Goal: Task Accomplishment & Management: Manage account settings

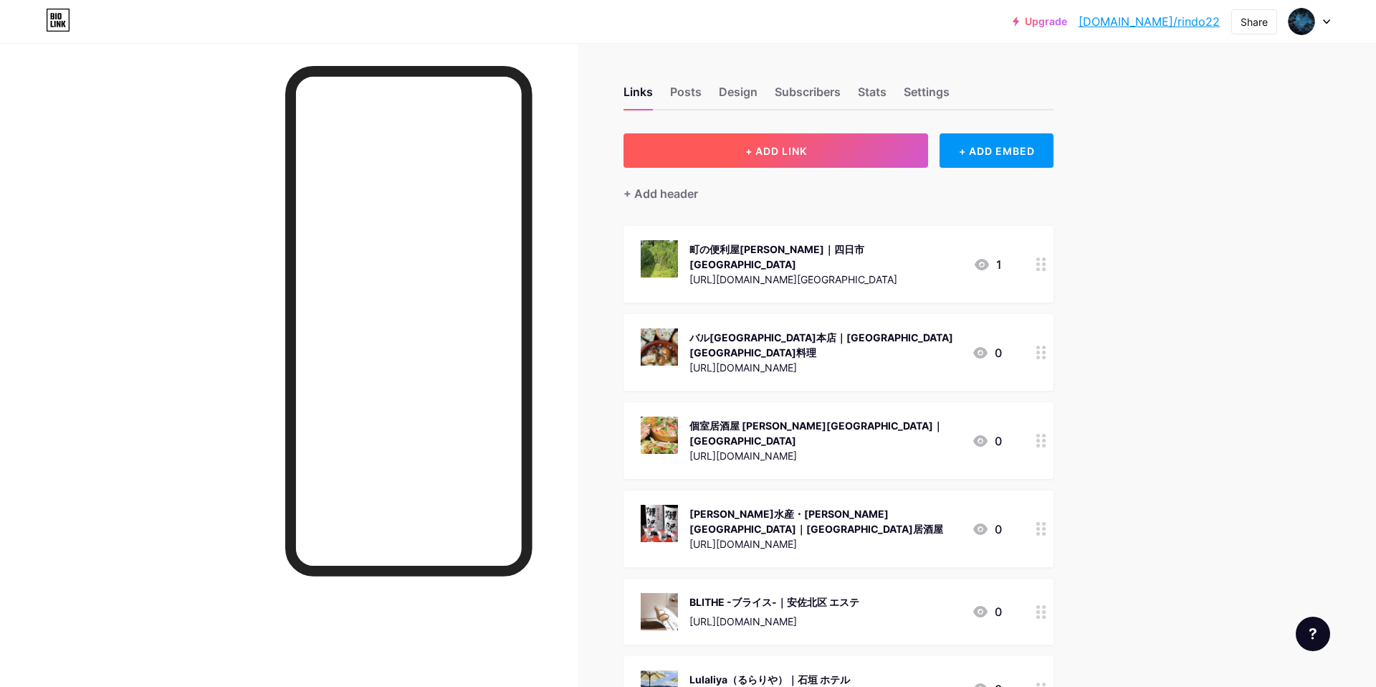
click at [877, 153] on button "+ ADD LINK" at bounding box center [776, 150] width 305 height 34
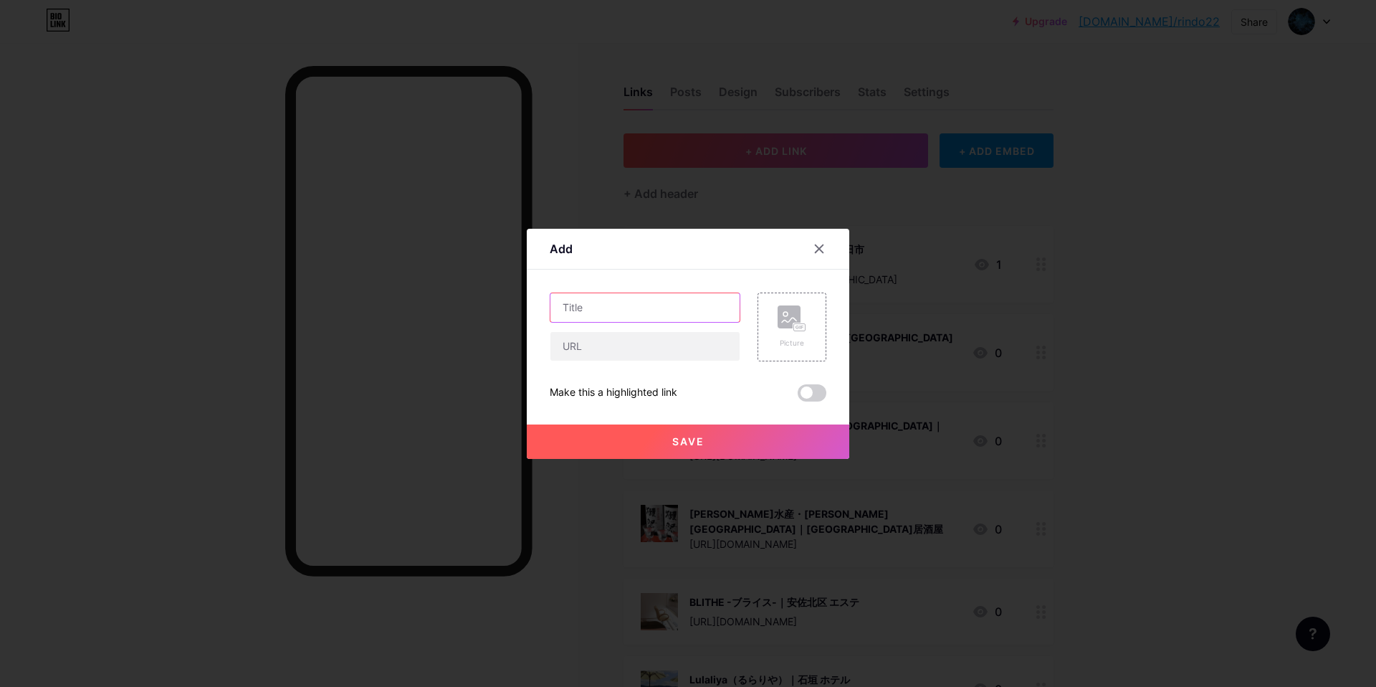
click at [627, 312] on input "text" at bounding box center [644, 307] width 189 height 29
click at [780, 319] on rect at bounding box center [789, 316] width 23 height 23
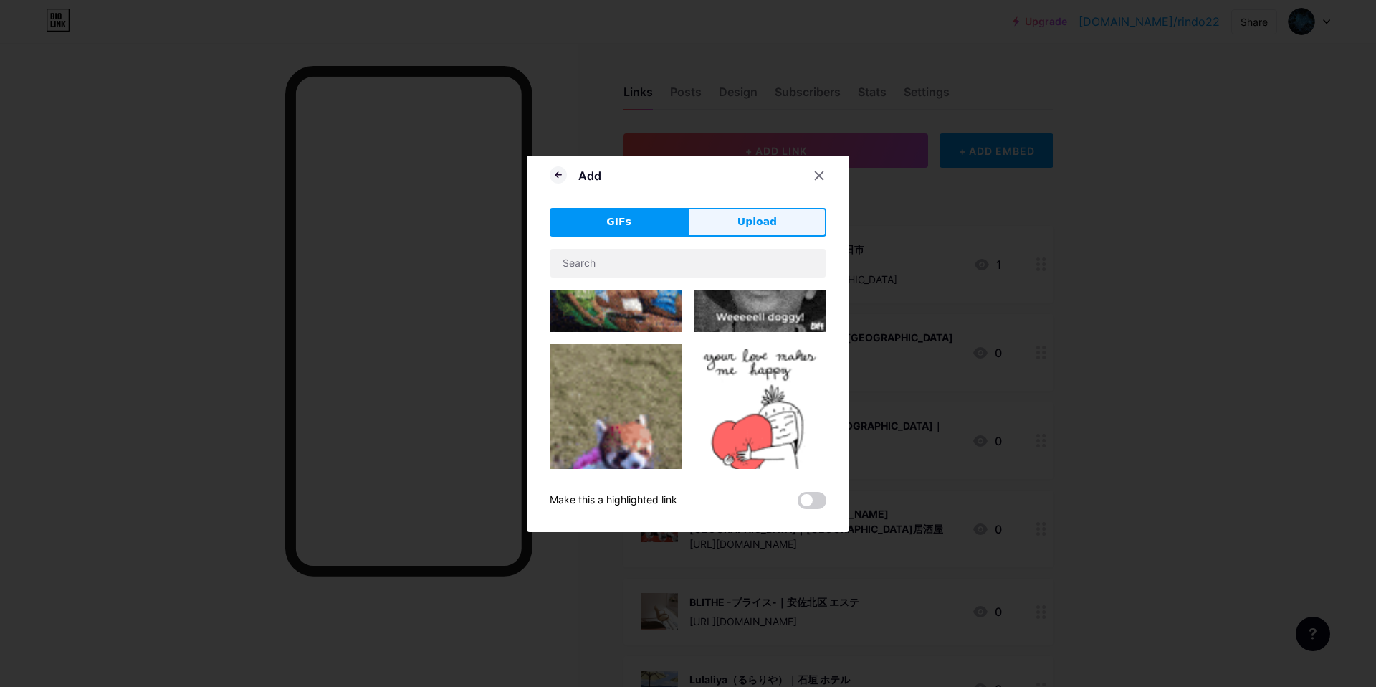
scroll to position [130, 0]
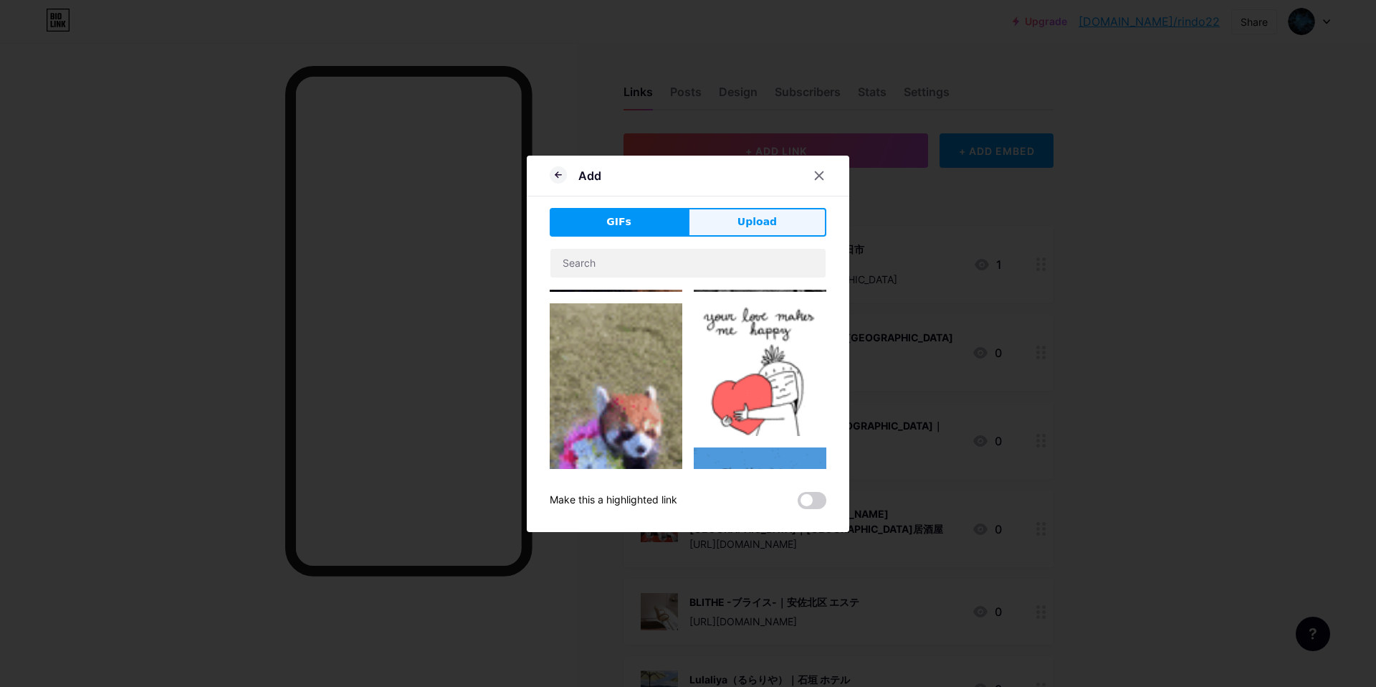
click at [788, 232] on button "Upload" at bounding box center [757, 222] width 138 height 29
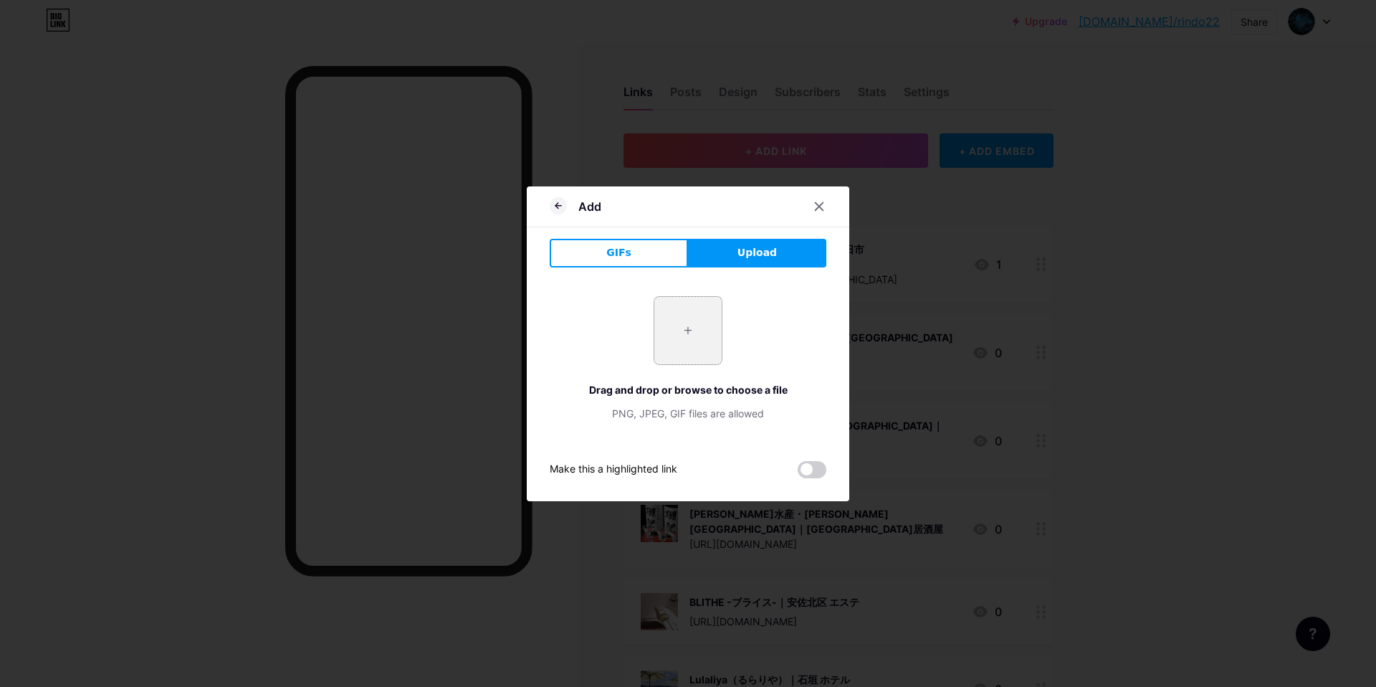
click at [690, 323] on input "file" at bounding box center [687, 330] width 67 height 67
click at [682, 335] on input "file" at bounding box center [687, 330] width 67 height 67
type input "C:\fakepath\スクリーンショット 2025-10-15 8.50.34.png"
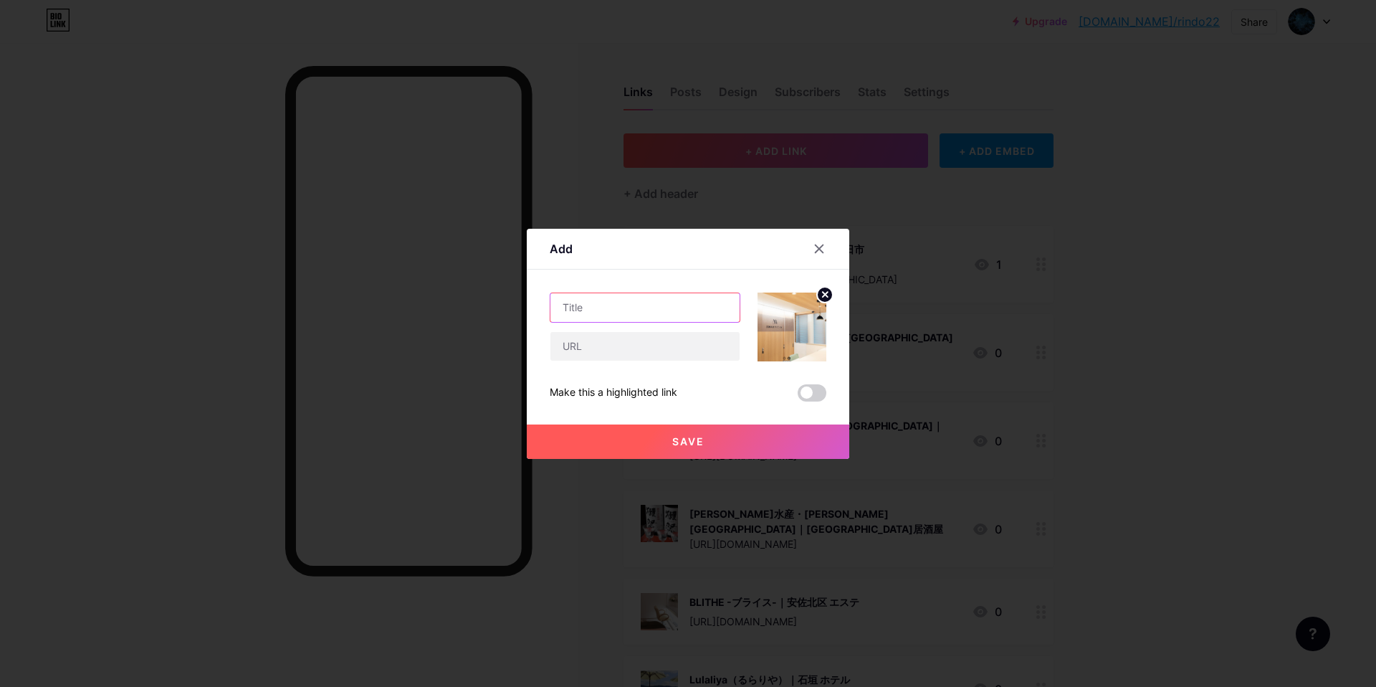
click at [588, 303] on input "text" at bounding box center [644, 307] width 189 height 29
drag, startPoint x: 637, startPoint y: 314, endPoint x: 622, endPoint y: 323, distance: 17.3
click at [637, 314] on input "text" at bounding box center [644, 307] width 189 height 29
paste input "美容皮膚科 皮膚科 天神みきクリニック"
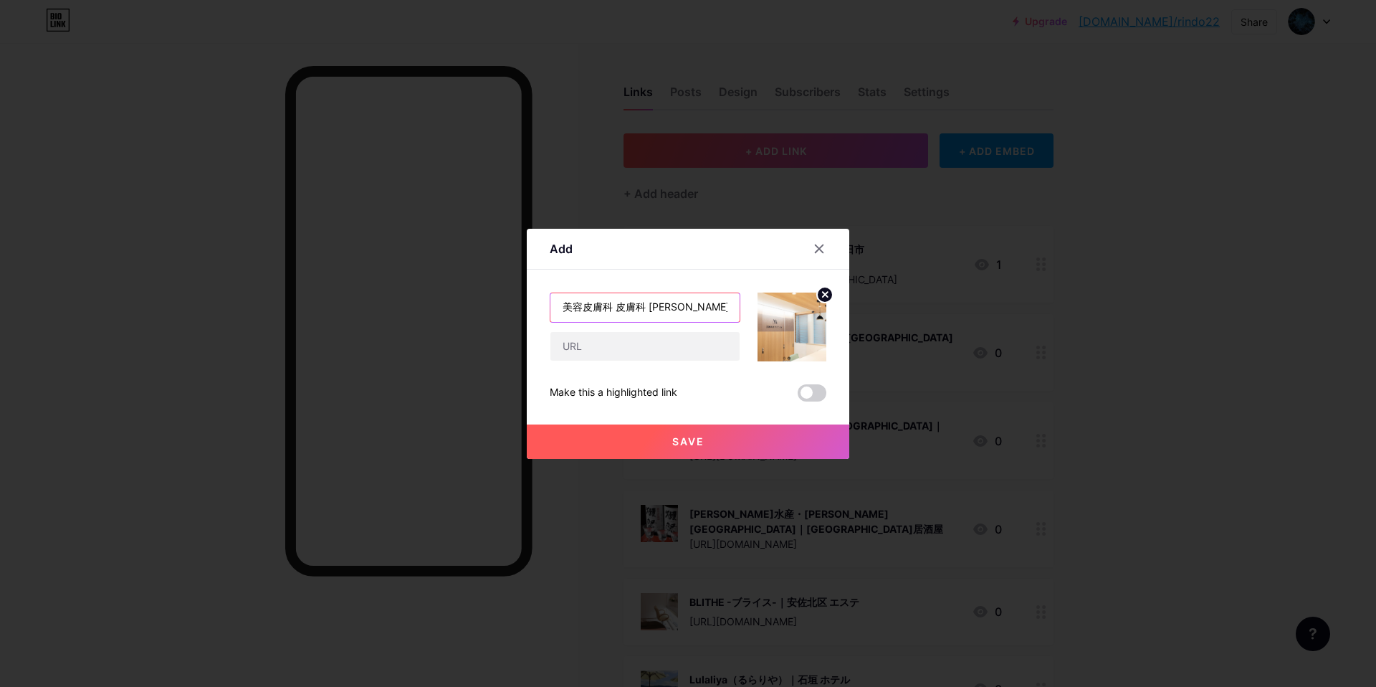
click at [715, 300] on input "美容皮膚科 皮膚科 天神みきクリニック" at bounding box center [644, 307] width 189 height 29
click at [714, 302] on input "美容皮膚科 皮膚科 天神みきクリニック" at bounding box center [644, 307] width 189 height 29
paste input "天神 シミ取り"
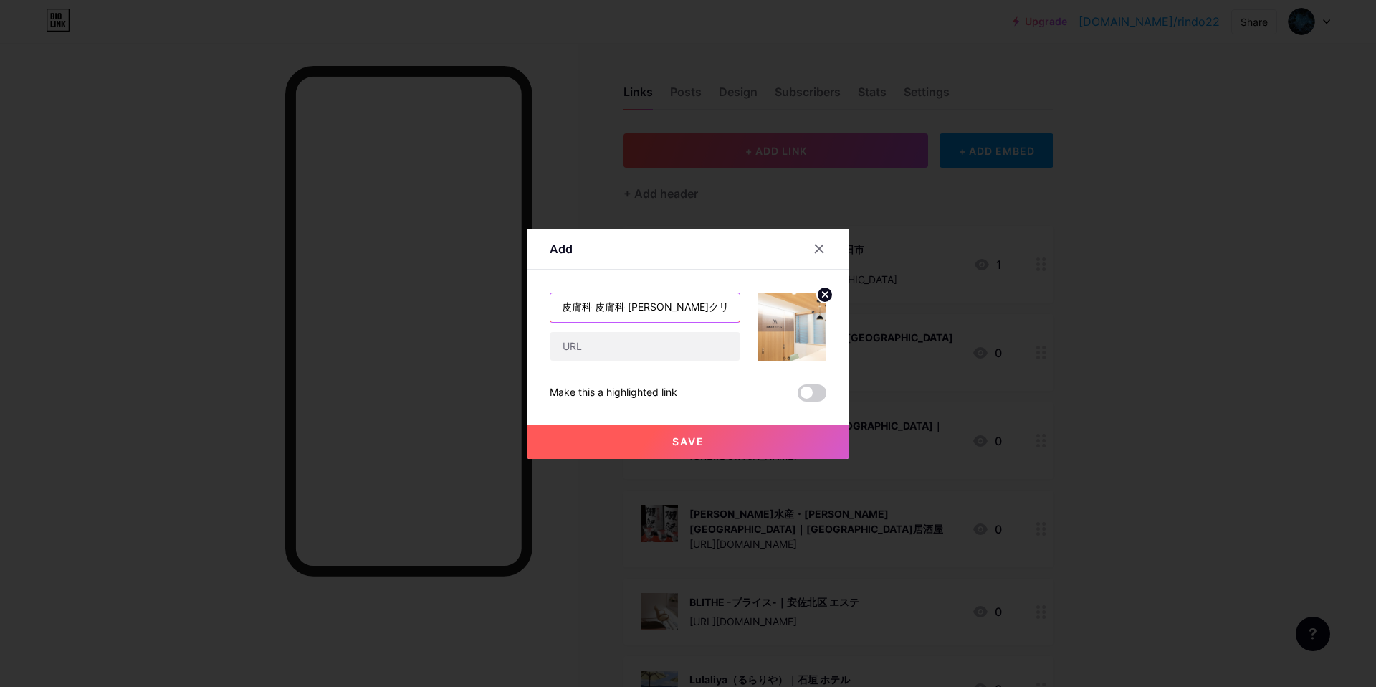
scroll to position [0, 84]
type input "美容皮膚科 皮膚科 天神みきクリニック｜天神 シミ取り"
drag, startPoint x: 624, startPoint y: 366, endPoint x: 626, endPoint y: 345, distance: 21.6
click at [624, 366] on div "美容皮膚科 皮膚科 天神みきクリニック｜天神 シミ取り Make this a highlighted link Save" at bounding box center [688, 346] width 277 height 109
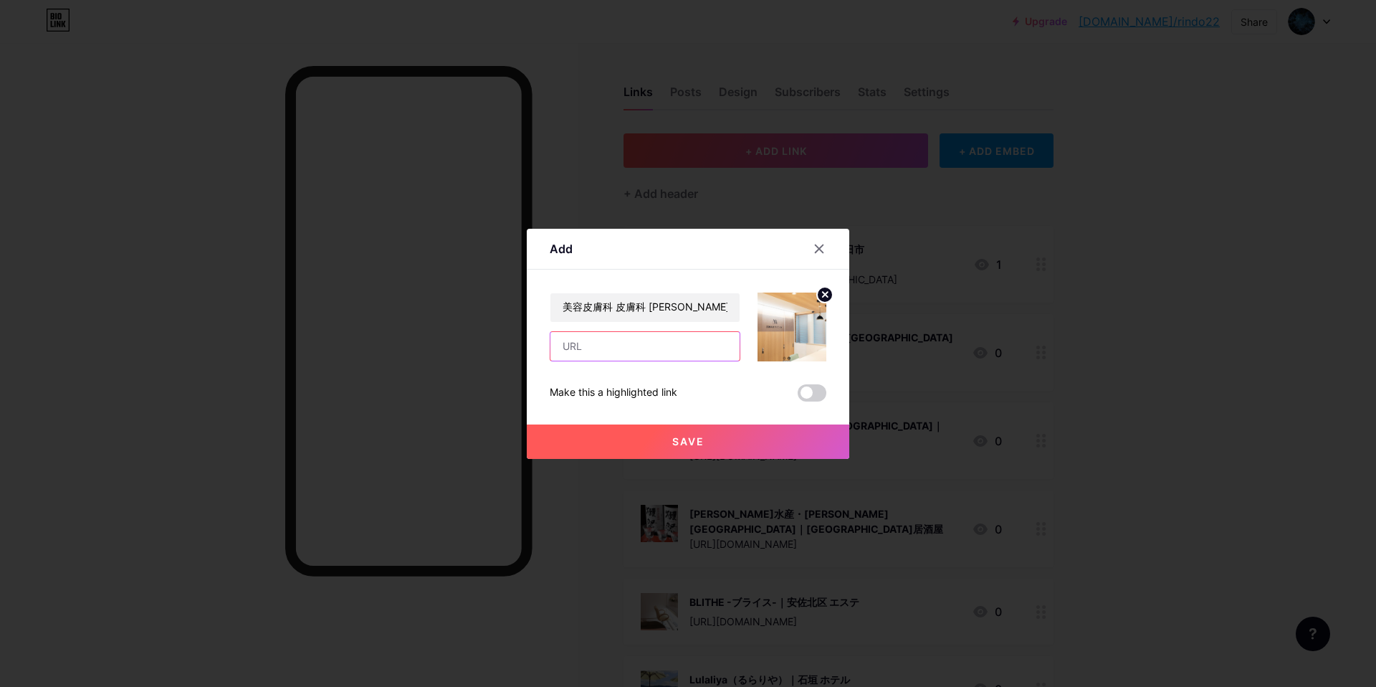
click at [626, 345] on input "text" at bounding box center [644, 346] width 189 height 29
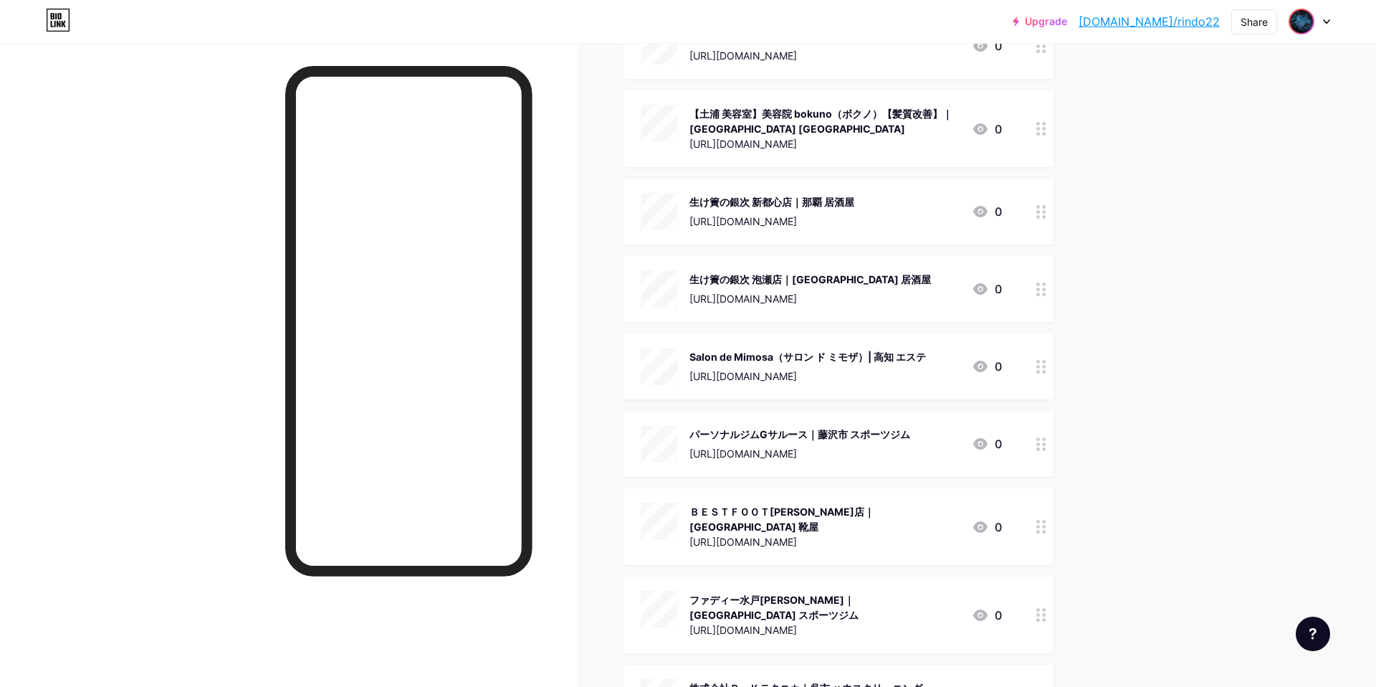
scroll to position [135039, 0]
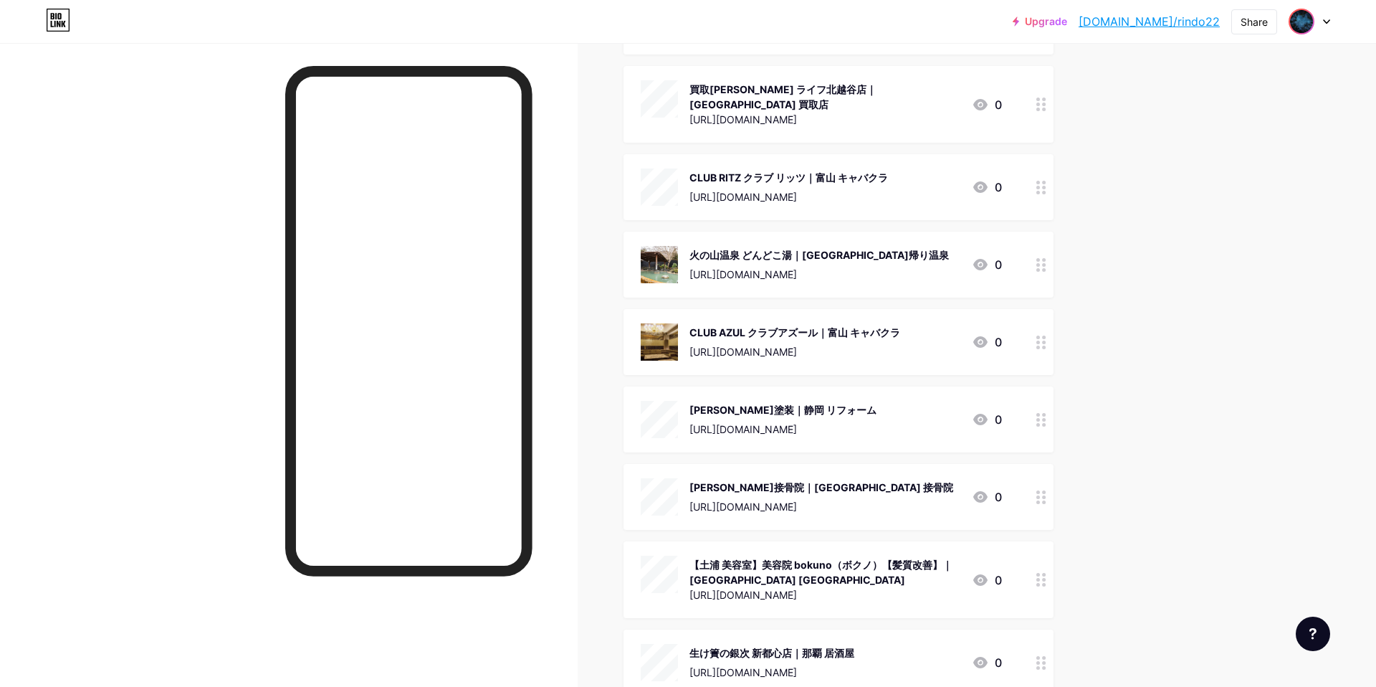
click at [1295, 18] on img at bounding box center [1301, 21] width 23 height 23
click at [1206, 212] on li "Logout" at bounding box center [1241, 201] width 178 height 39
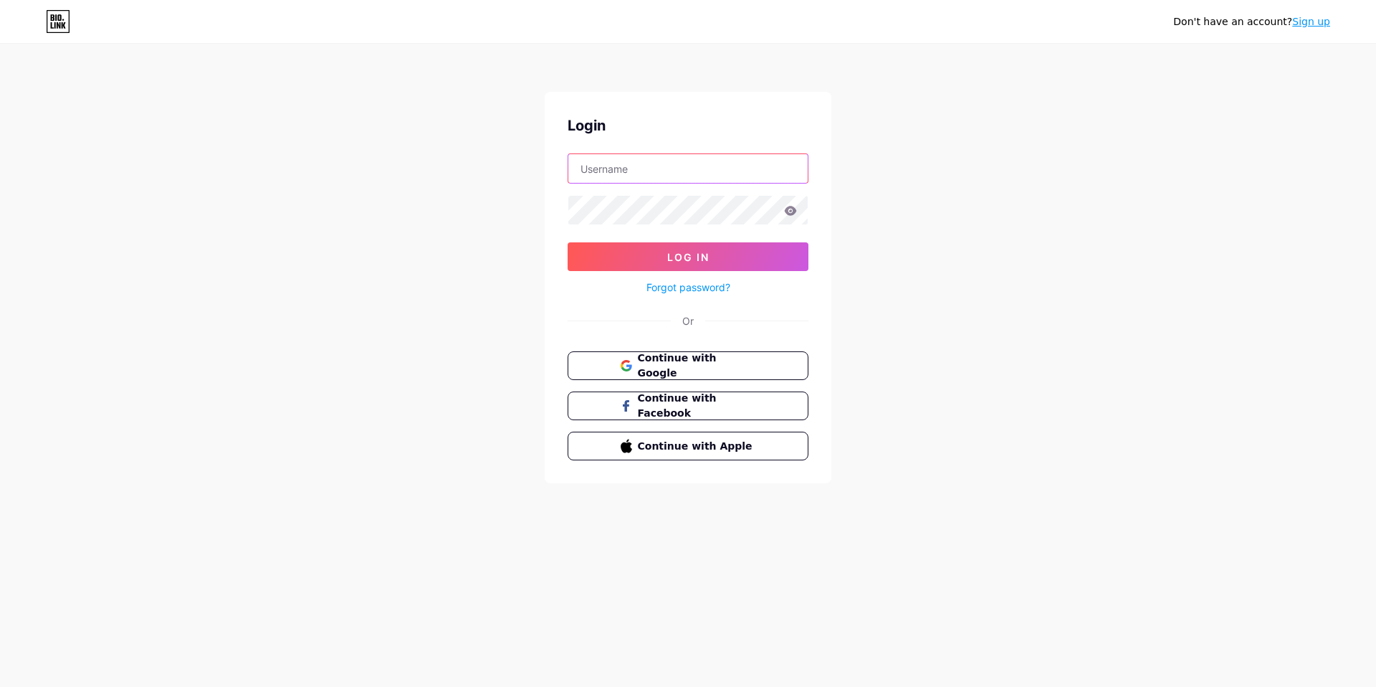
type input "[EMAIL_ADDRESS][DOMAIN_NAME]"
drag, startPoint x: 748, startPoint y: 163, endPoint x: 399, endPoint y: 142, distance: 349.0
click at [444, 139] on div "Don't have an account? Sign up Login [EMAIL_ADDRESS][DOMAIN_NAME] Log In Forgot…" at bounding box center [688, 264] width 1376 height 529
click at [573, 254] on button "Log In" at bounding box center [688, 256] width 241 height 29
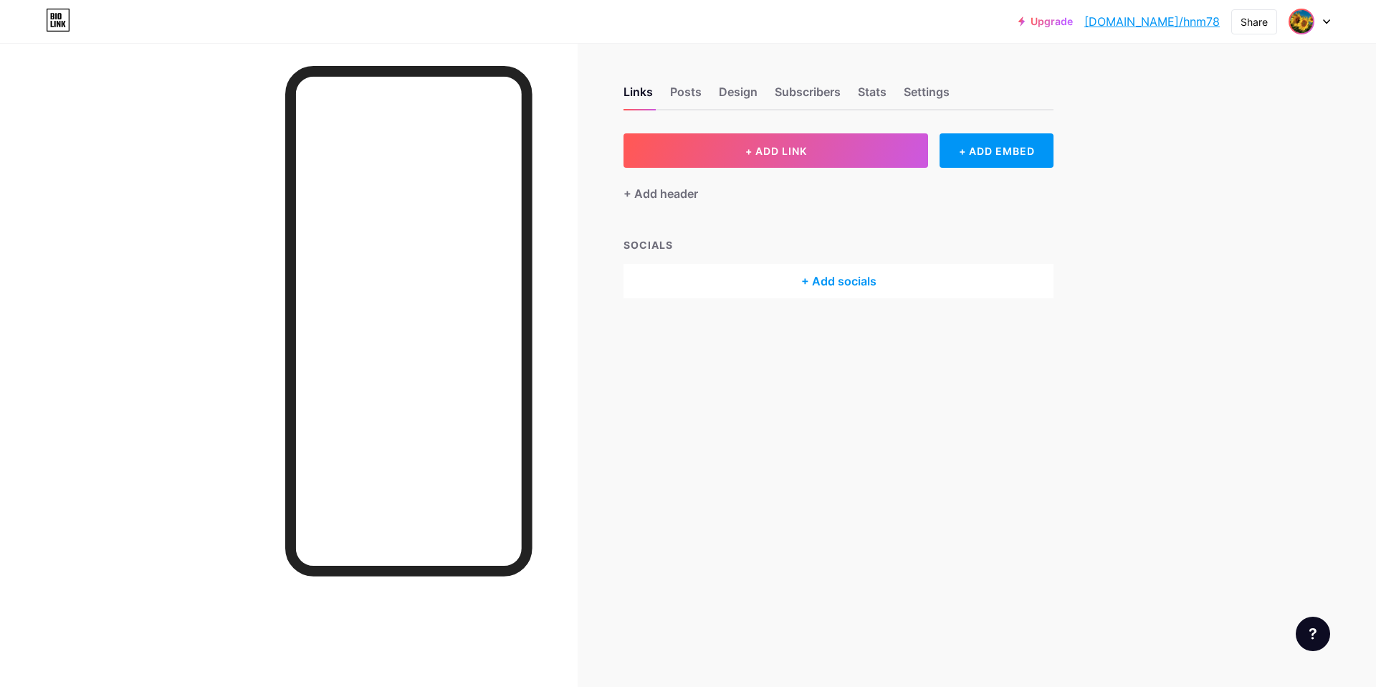
click at [1317, 21] on div at bounding box center [1310, 22] width 42 height 26
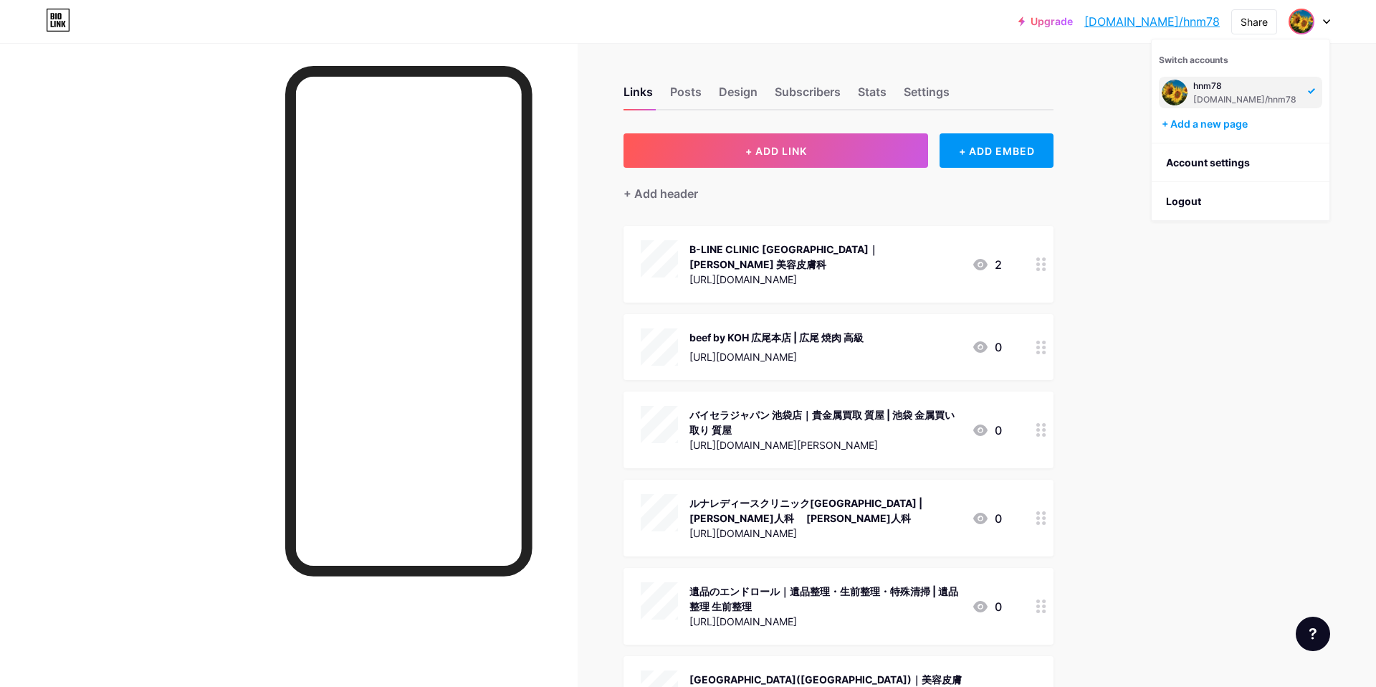
click at [1307, 22] on img at bounding box center [1301, 21] width 23 height 23
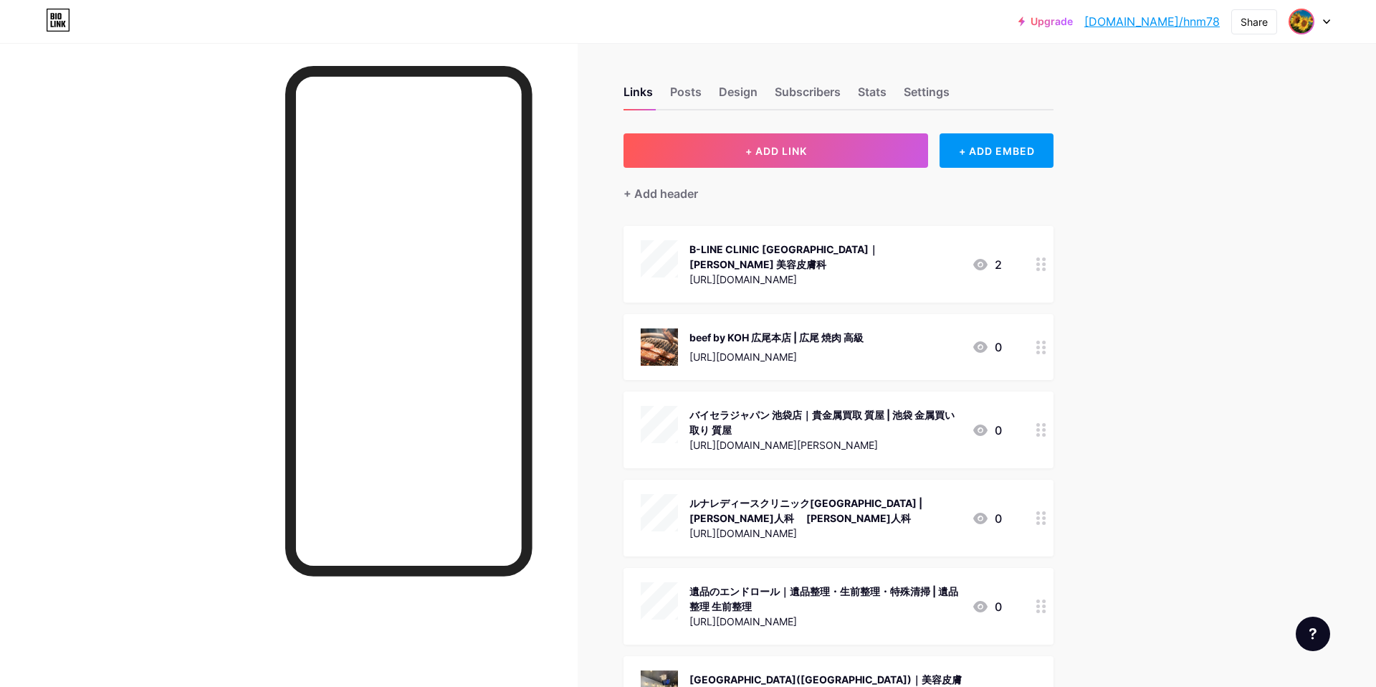
click at [1310, 22] on img at bounding box center [1301, 21] width 23 height 23
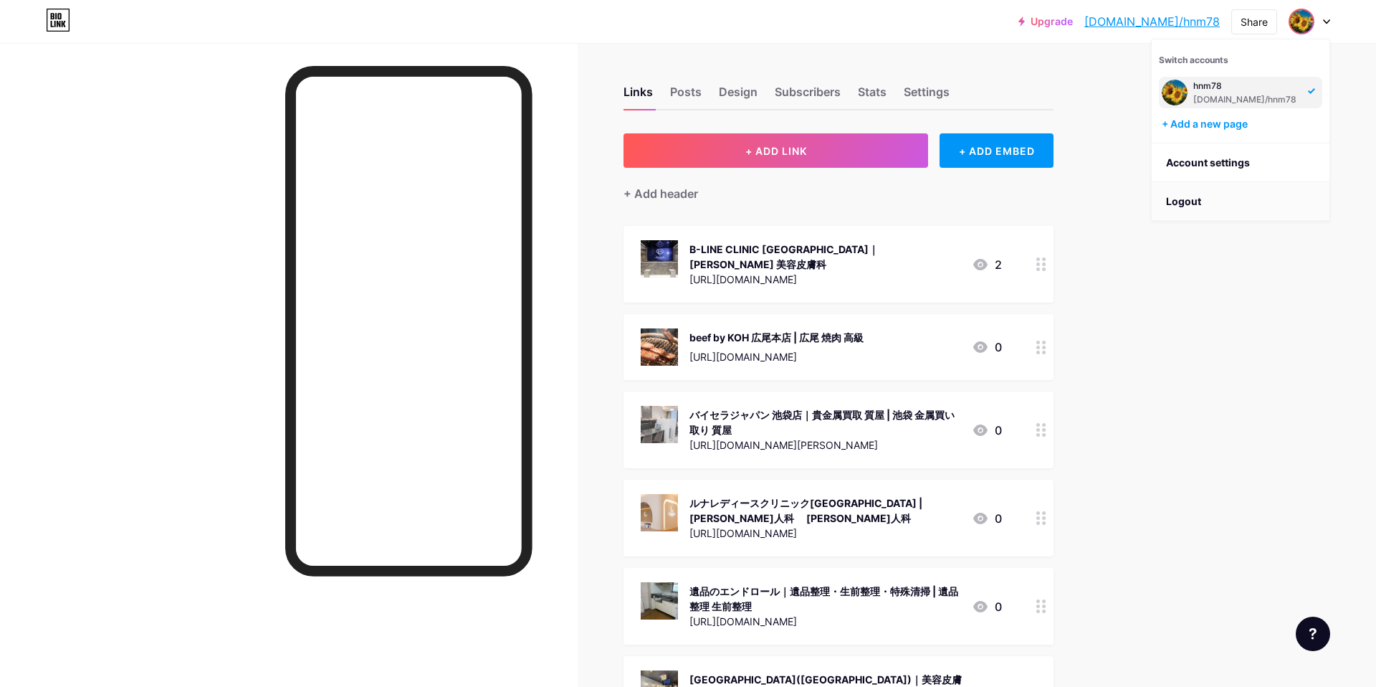
click at [1229, 189] on li "Logout" at bounding box center [1241, 201] width 178 height 39
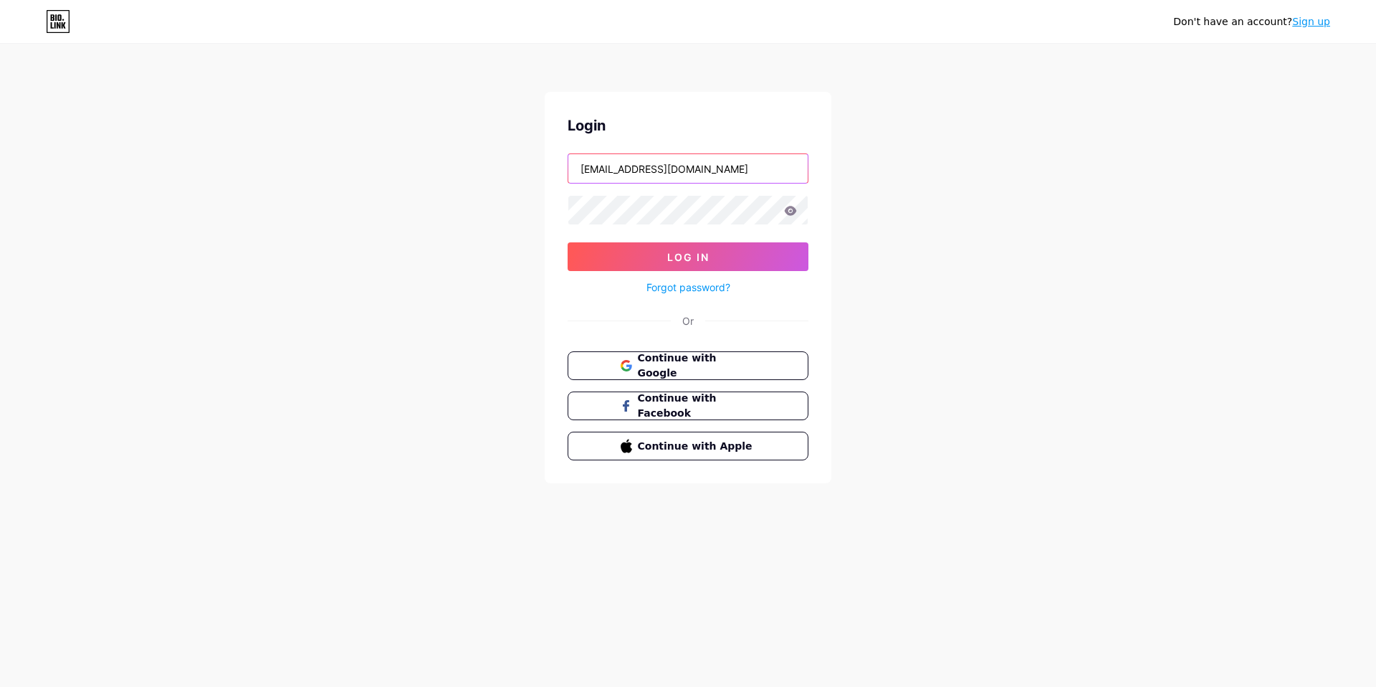
click at [705, 173] on input "[EMAIL_ADDRESS][DOMAIN_NAME]" at bounding box center [687, 168] width 239 height 29
drag, startPoint x: 569, startPoint y: 154, endPoint x: 487, endPoint y: 153, distance: 81.7
click at [491, 153] on div "Don't have an account? Sign up Login [EMAIL_ADDRESS][DOMAIN_NAME] Log In Forgot…" at bounding box center [688, 264] width 1376 height 529
drag, startPoint x: 746, startPoint y: 172, endPoint x: 485, endPoint y: 171, distance: 260.9
click at [485, 171] on div "Don't have an account? Sign up Login [EMAIL_ADDRESS][DOMAIN_NAME] Log In Forgot…" at bounding box center [688, 264] width 1376 height 529
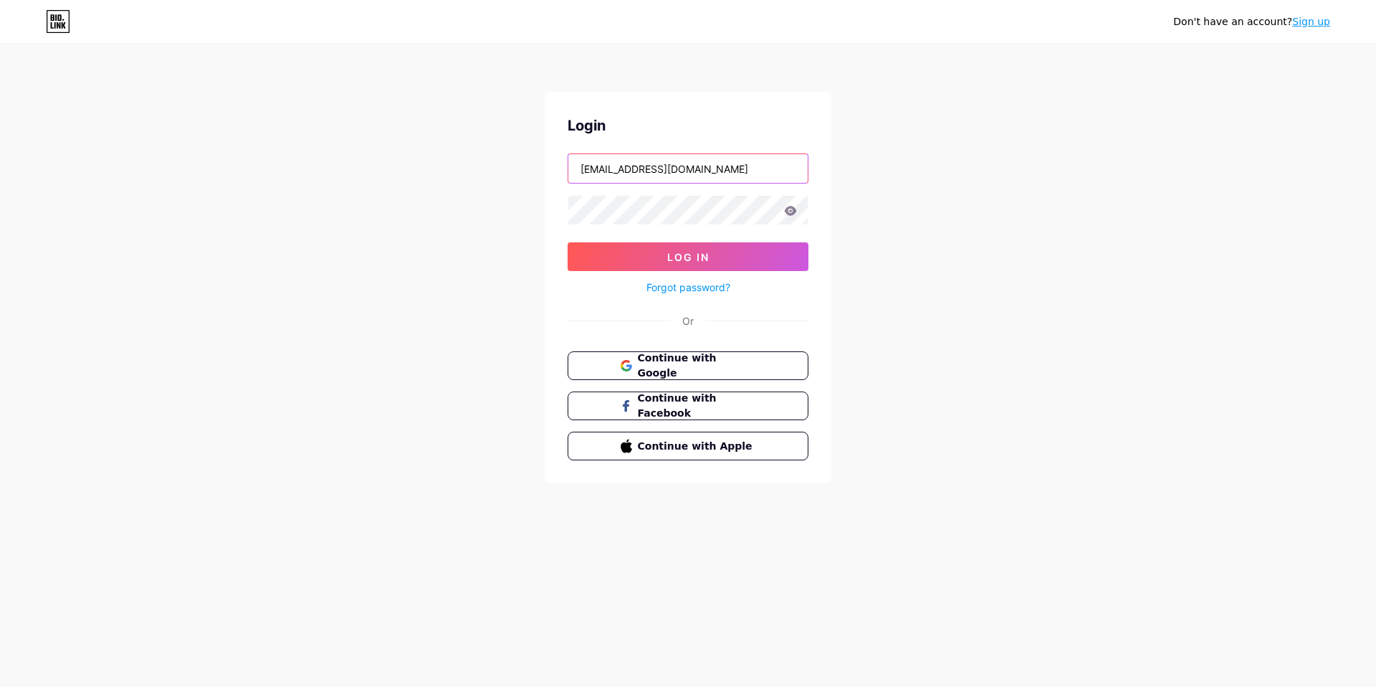
paste input "1"
type input "[EMAIL_ADDRESS][DOMAIN_NAME]"
click at [437, 206] on div "Don't have an account? Sign up Login [EMAIL_ADDRESS][DOMAIN_NAME] Log In Forgot…" at bounding box center [688, 264] width 1376 height 529
click at [596, 249] on button "Log In" at bounding box center [688, 256] width 241 height 29
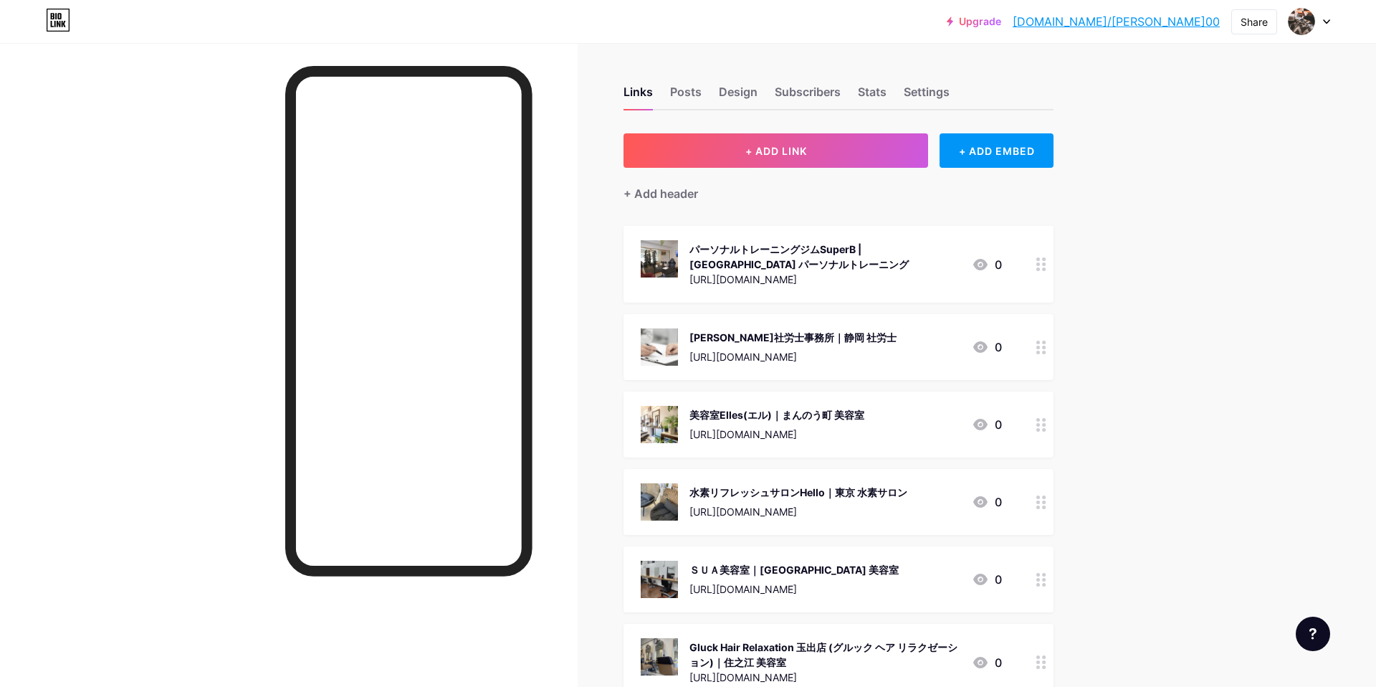
click at [1328, 22] on icon at bounding box center [1326, 21] width 7 height 5
click at [1206, 196] on li "Logout" at bounding box center [1241, 201] width 178 height 39
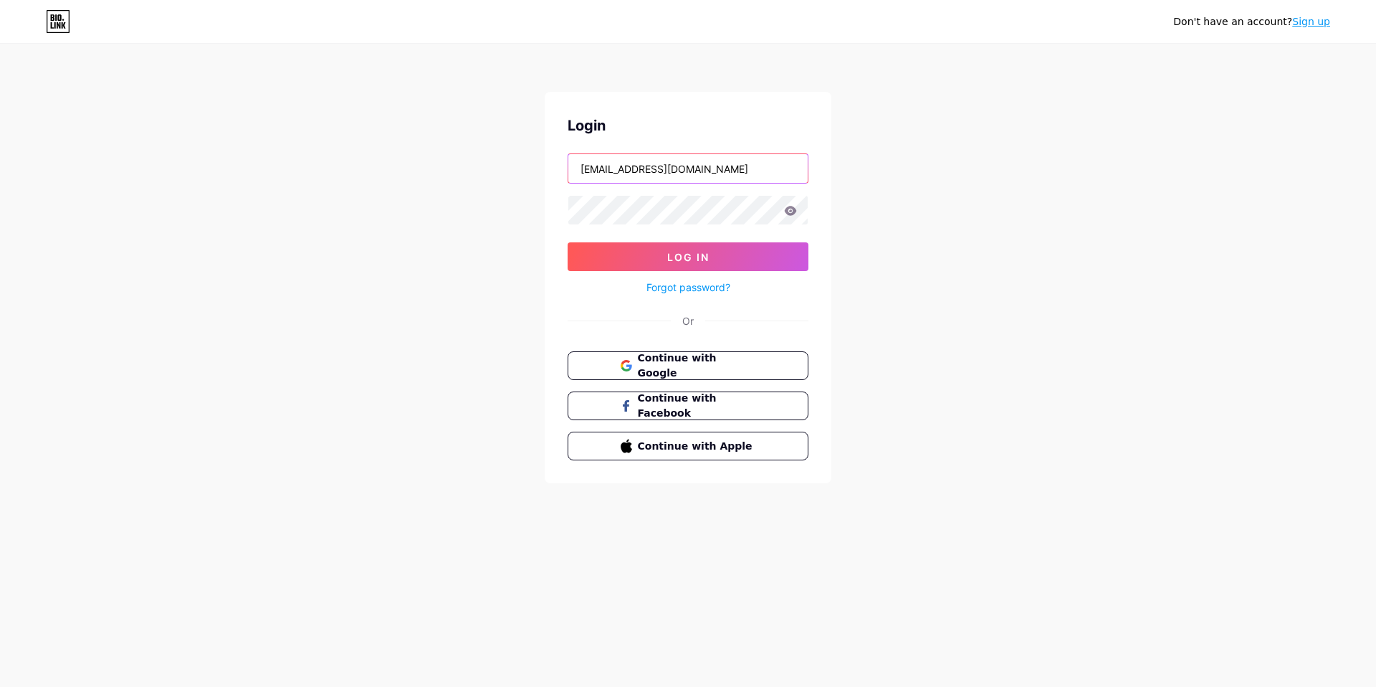
click at [692, 171] on input "[EMAIL_ADDRESS][DOMAIN_NAME]" at bounding box center [687, 168] width 239 height 29
paste input "1"
type input "[EMAIL_ADDRESS][DOMAIN_NAME]"
click at [460, 210] on div "Don't have an account? Sign up Login [EMAIL_ADDRESS][DOMAIN_NAME] Log In Forgot…" at bounding box center [688, 264] width 1376 height 529
click at [599, 256] on button "Log In" at bounding box center [688, 256] width 241 height 29
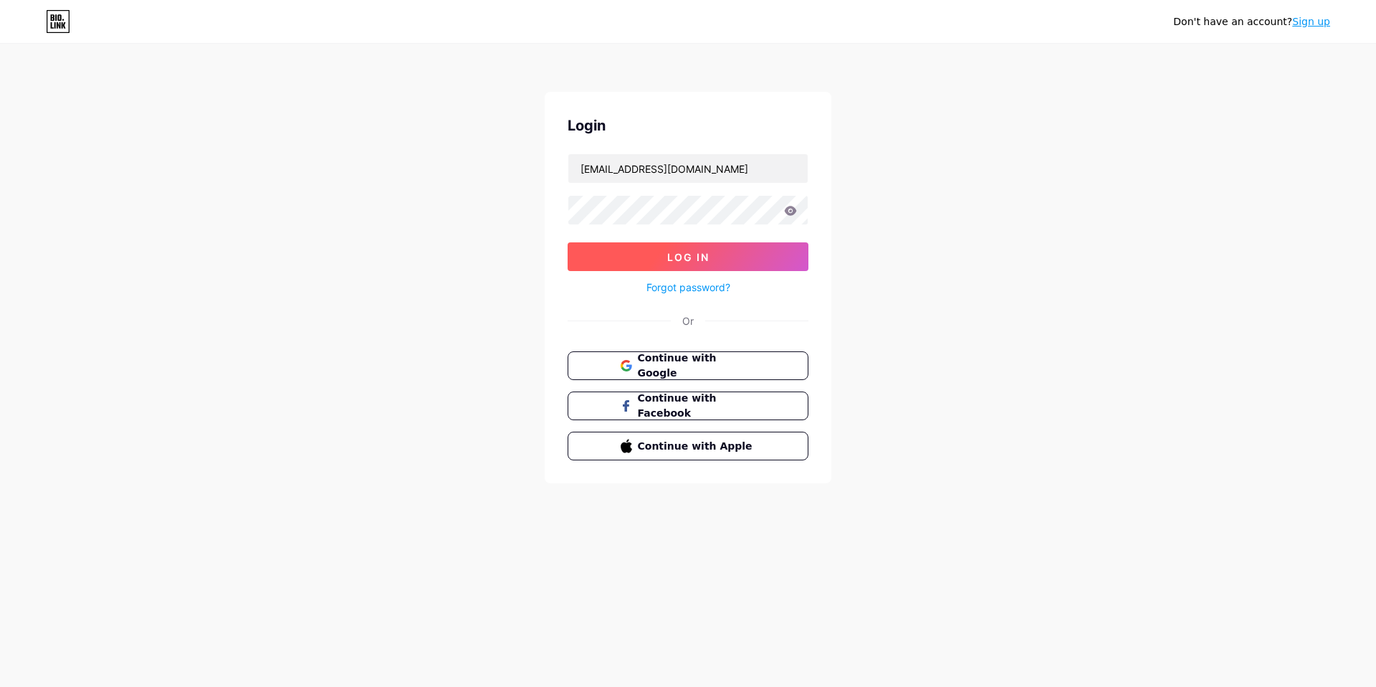
click at [644, 268] on button "Log In" at bounding box center [688, 256] width 241 height 29
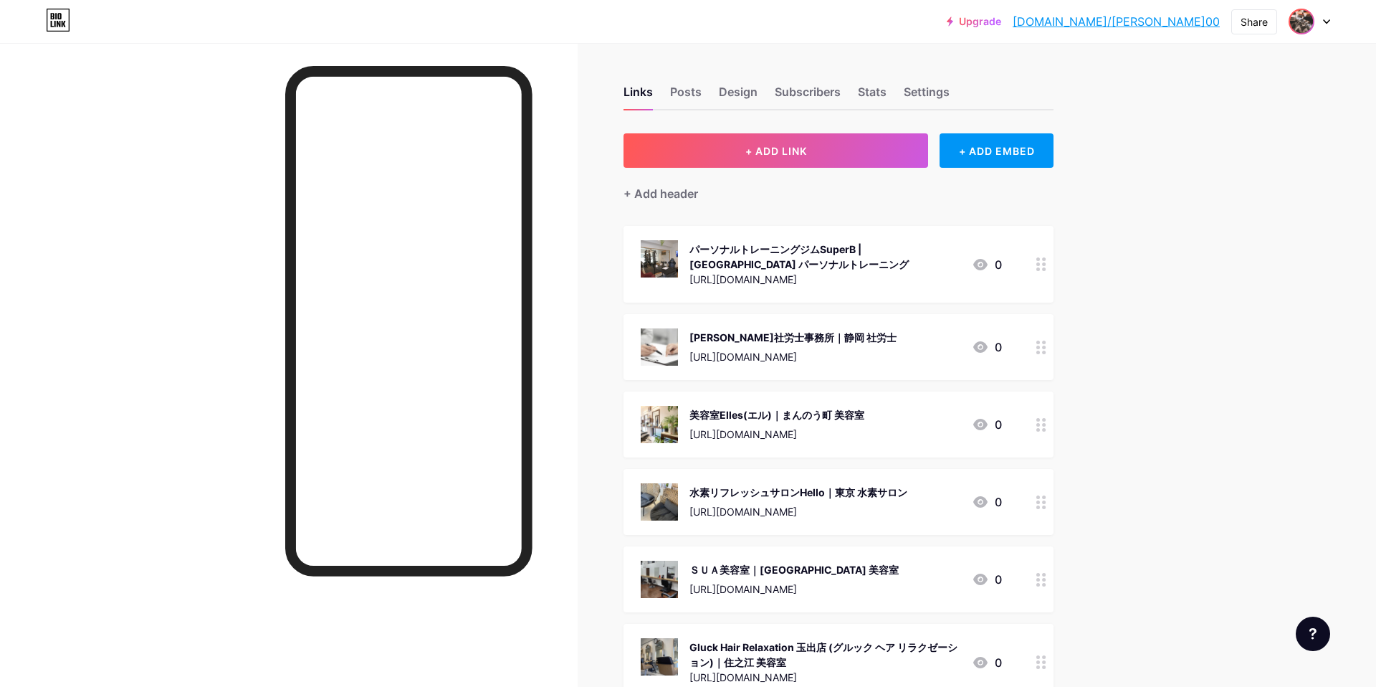
click at [1298, 21] on img at bounding box center [1301, 21] width 23 height 23
click at [1220, 203] on li "Logout" at bounding box center [1241, 201] width 178 height 39
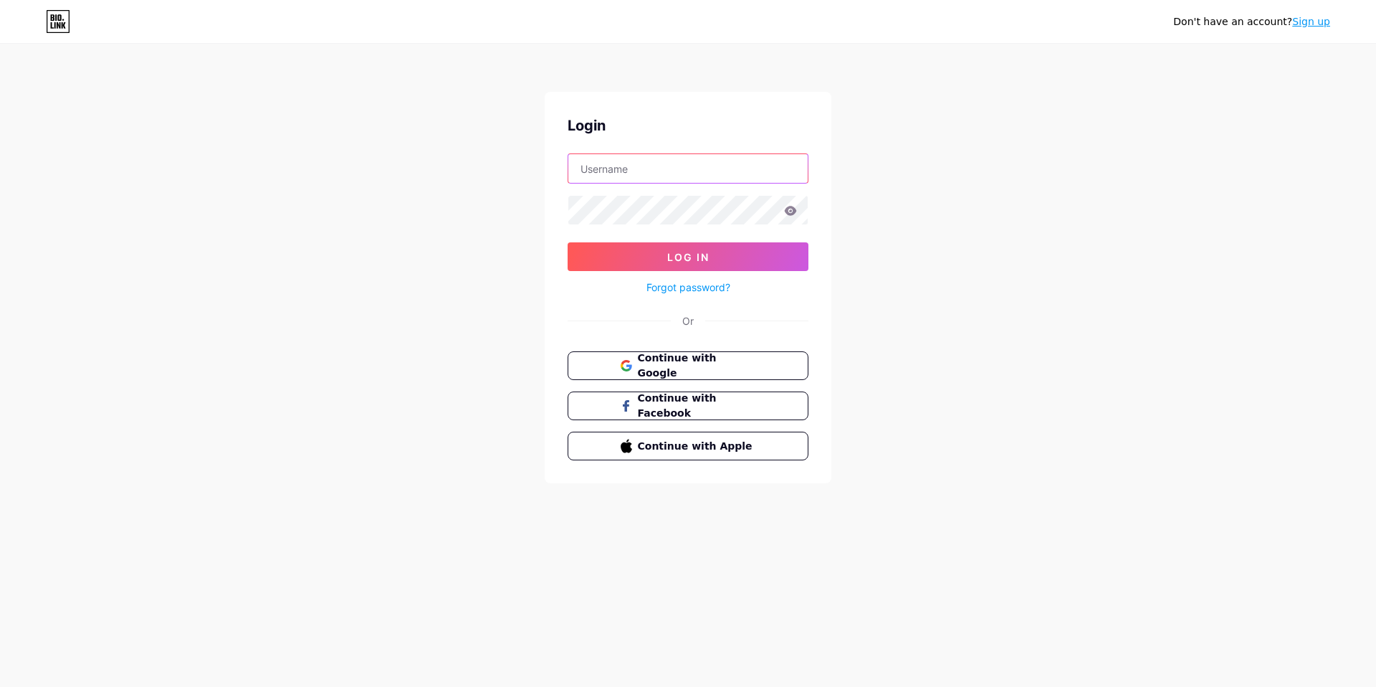
type input "[EMAIL_ADDRESS][DOMAIN_NAME]"
click at [747, 252] on button "Log In" at bounding box center [688, 256] width 241 height 29
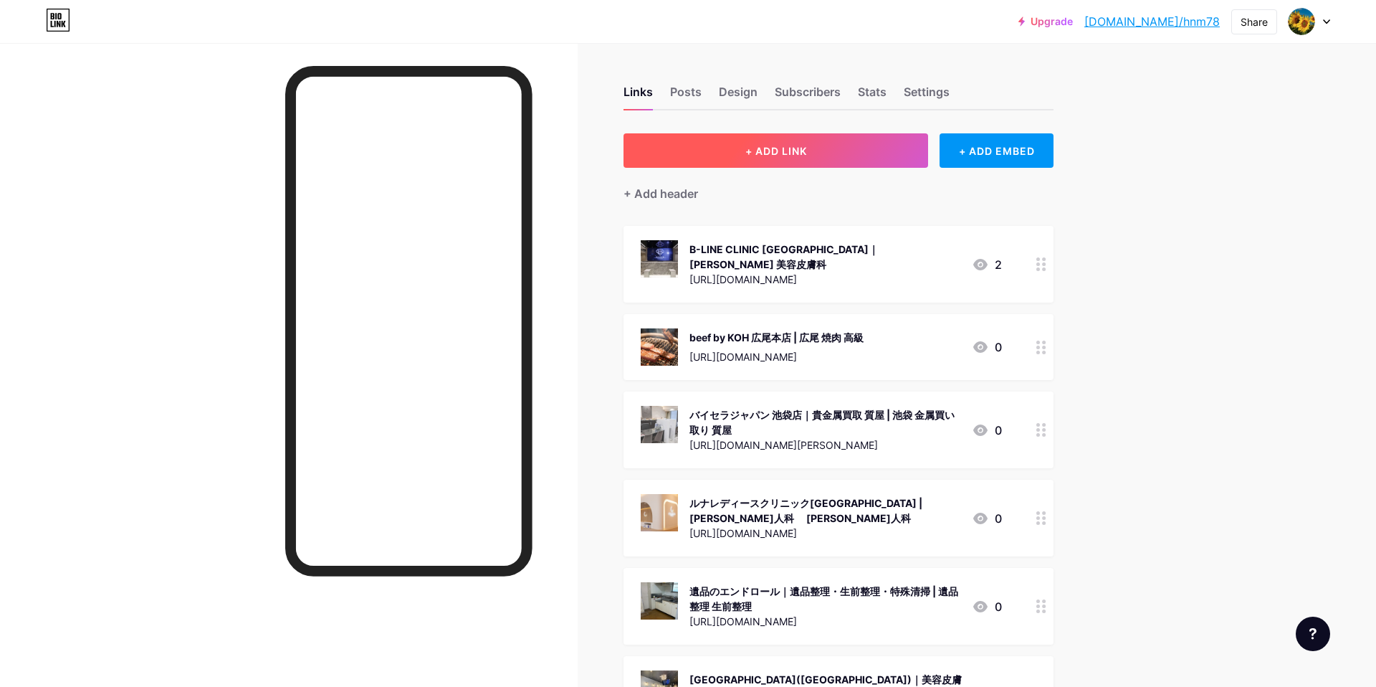
click at [751, 156] on button "+ ADD LINK" at bounding box center [776, 150] width 305 height 34
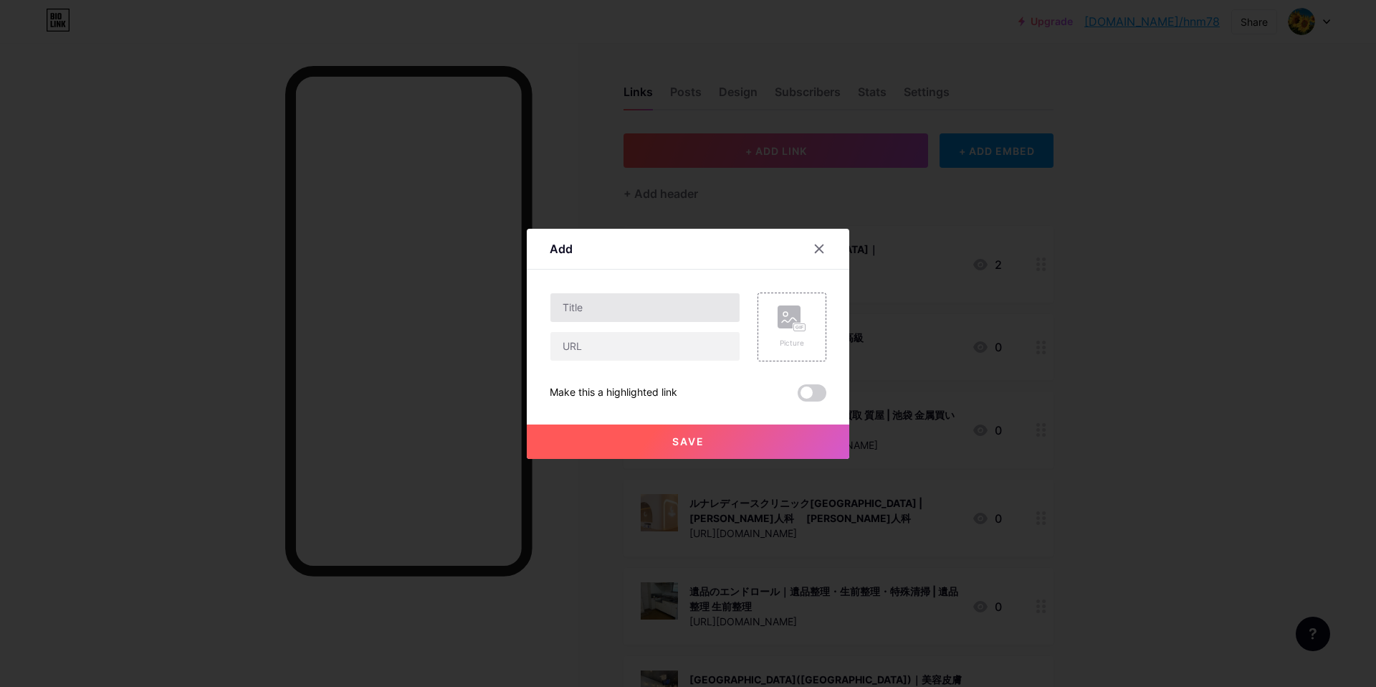
drag, startPoint x: 644, startPoint y: 292, endPoint x: 645, endPoint y: 299, distance: 7.3
click at [645, 293] on div at bounding box center [645, 307] width 191 height 30
click at [644, 300] on input "text" at bounding box center [644, 307] width 189 height 29
paste input "美容皮膚科 皮膚科 天神みきクリニック"
drag, startPoint x: 715, startPoint y: 305, endPoint x: 738, endPoint y: 310, distance: 22.8
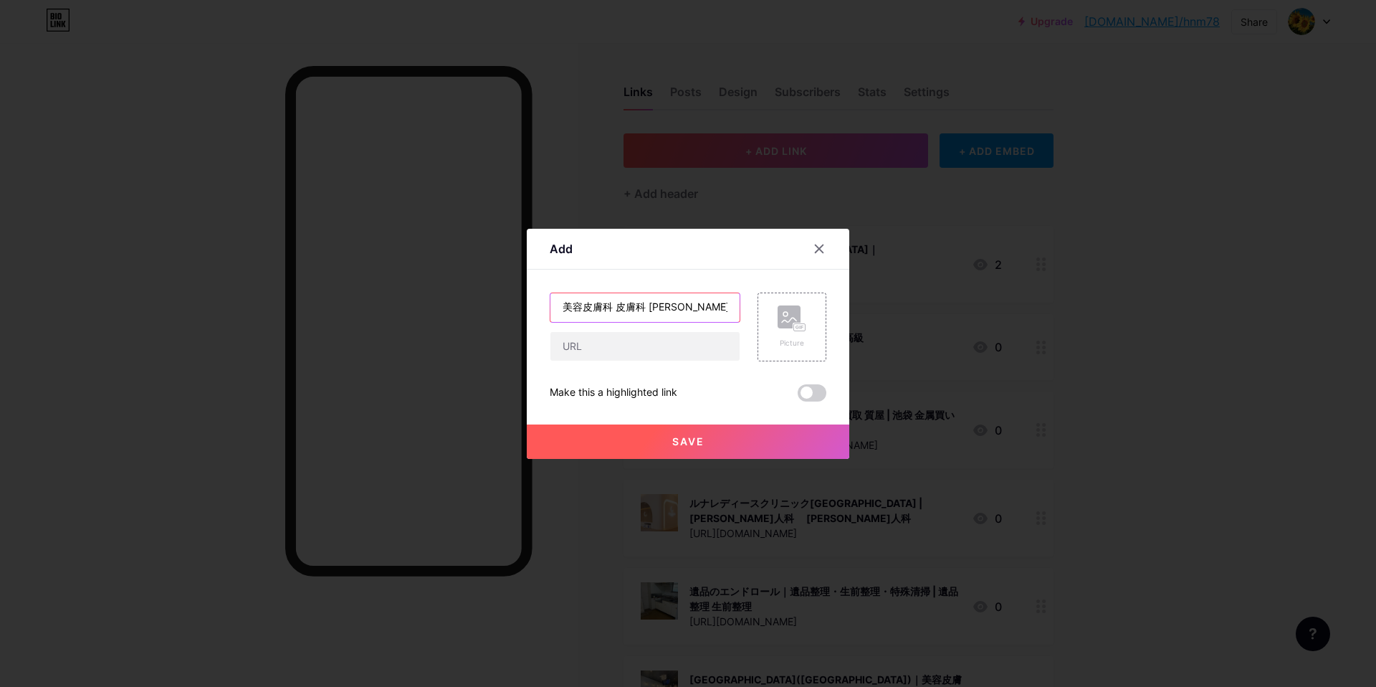
click at [716, 305] on input "美容皮膚科 皮膚科 天神みきクリニック｜" at bounding box center [644, 307] width 189 height 29
paste input "天神 シミ取り"
type input "美容皮膚科 皮膚科 天神みきクリニック｜天神 シミ取り"
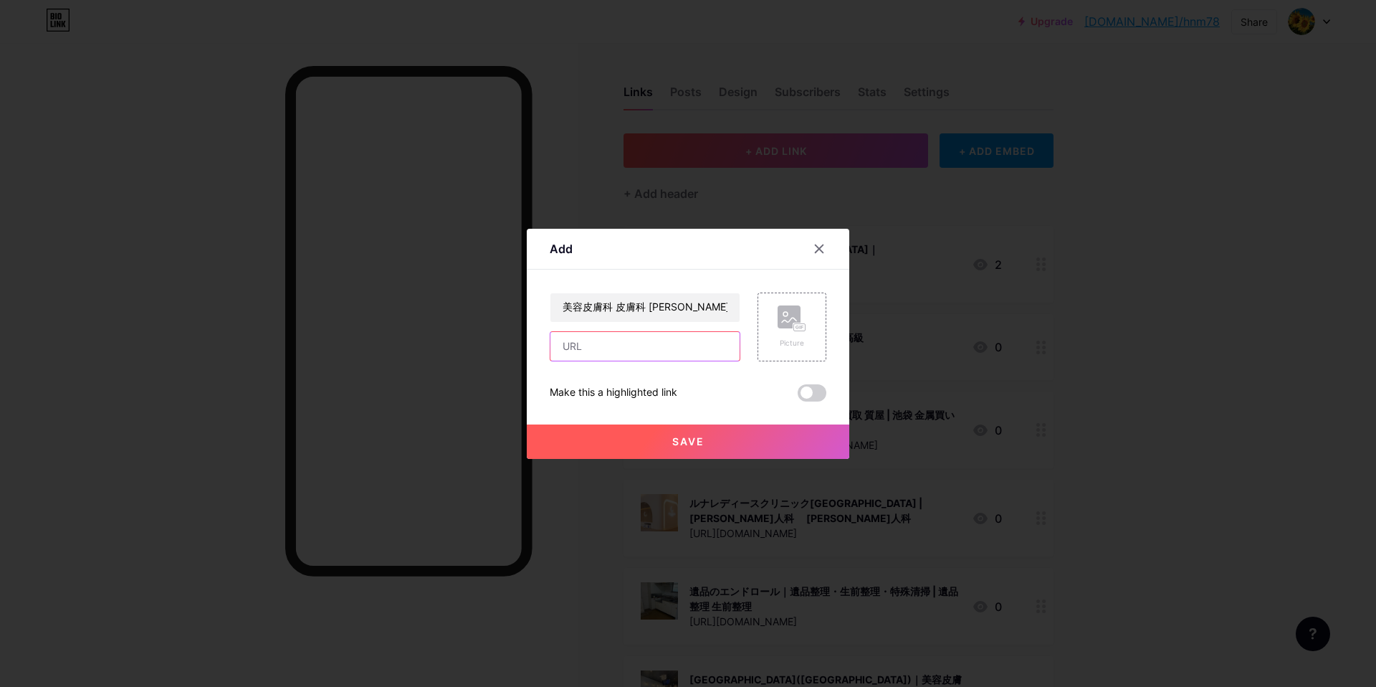
click at [616, 352] on input "text" at bounding box center [644, 346] width 189 height 29
paste input "https://maps.app.goo.gl/mwJVBYeCX8FuhzWFA"
type input "https://maps.app.goo.gl/mwJVBYeCX8FuhzWFA"
click at [794, 326] on rect at bounding box center [799, 326] width 11 height 7
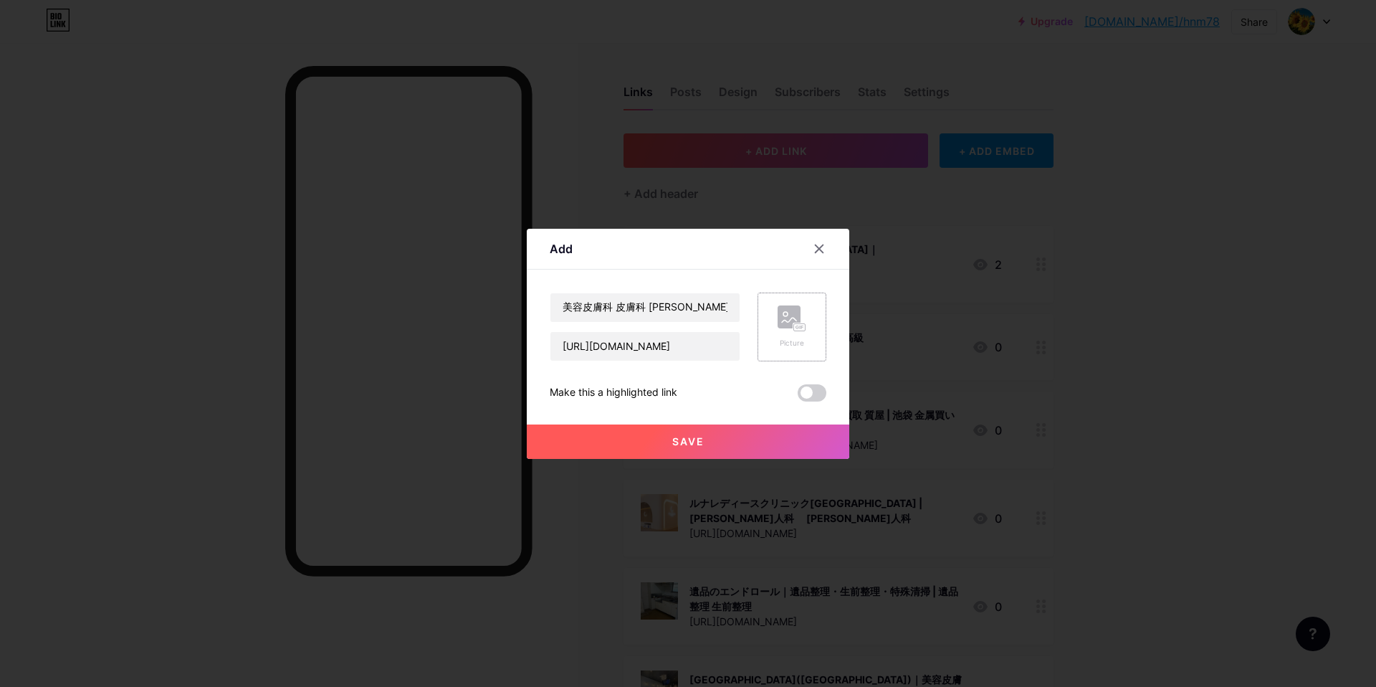
scroll to position [0, 0]
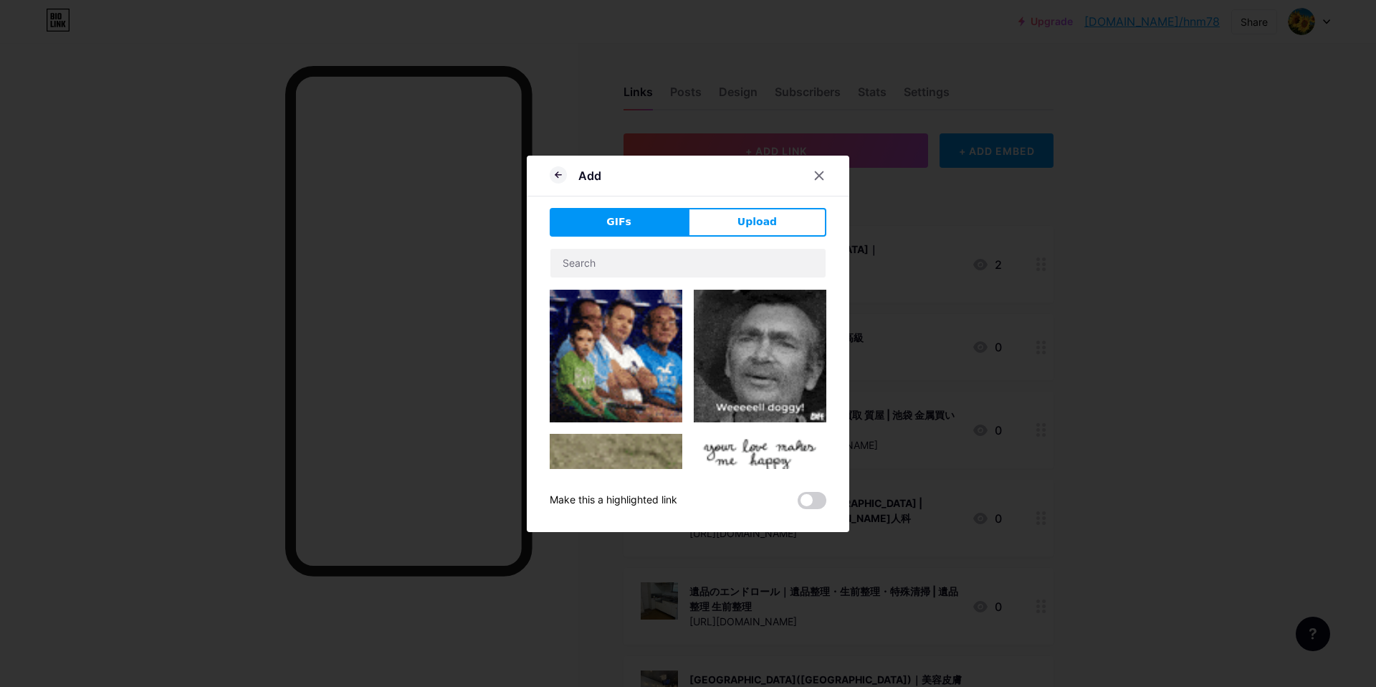
click at [741, 214] on span "Upload" at bounding box center [757, 221] width 39 height 15
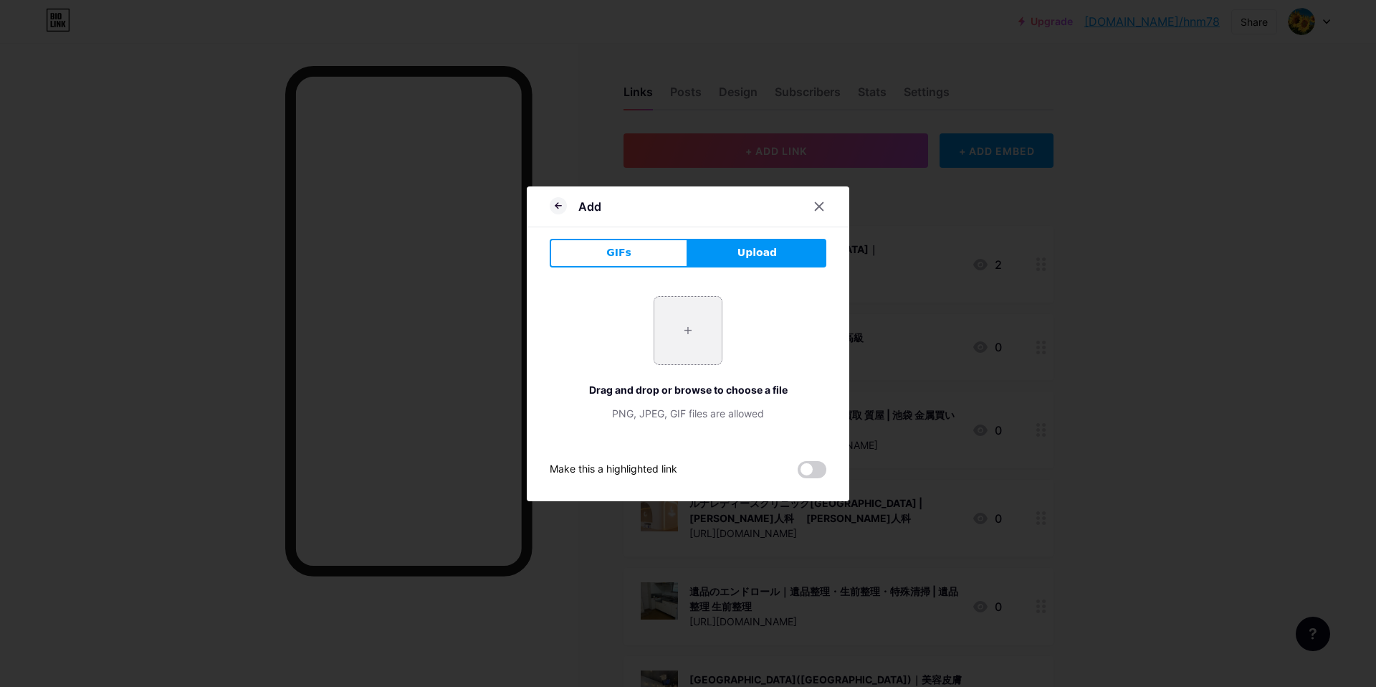
click at [681, 336] on input "file" at bounding box center [687, 330] width 67 height 67
type input "C:\fakepath\スクリーンショット 2025-10-15 8.50.34.png"
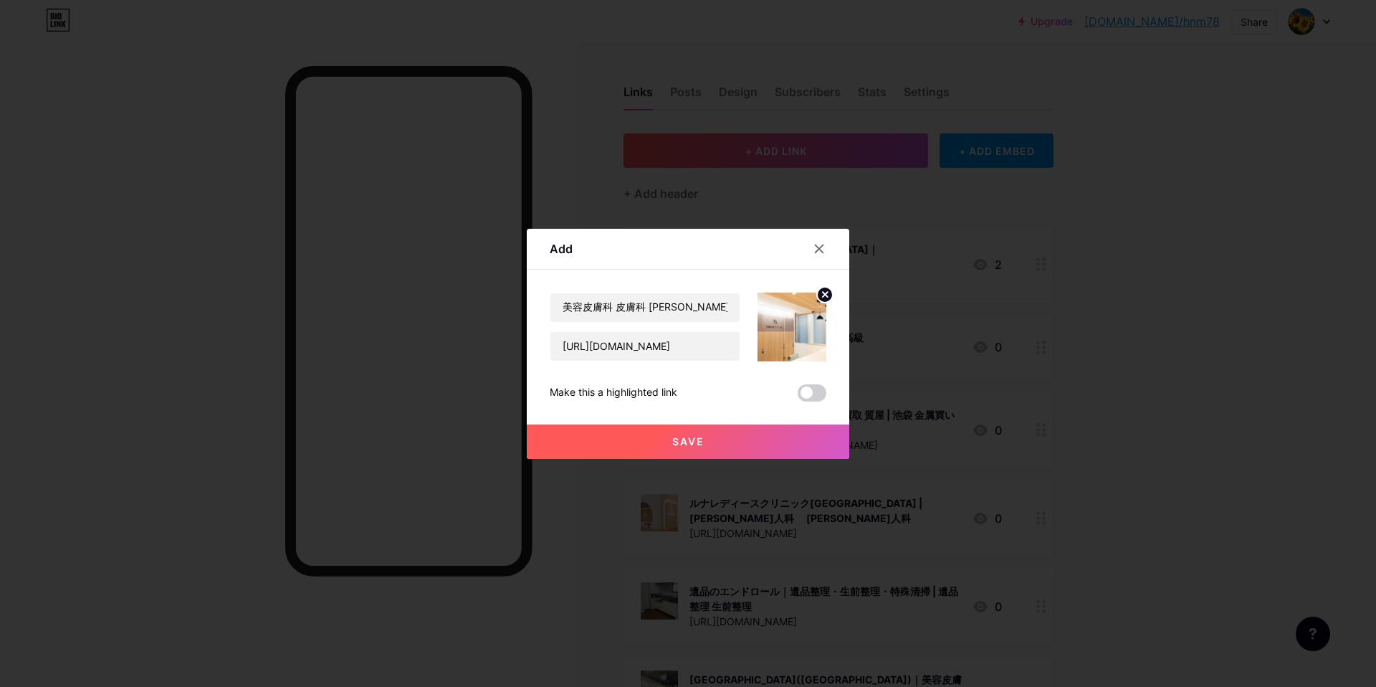
click at [783, 449] on button "Save" at bounding box center [688, 441] width 323 height 34
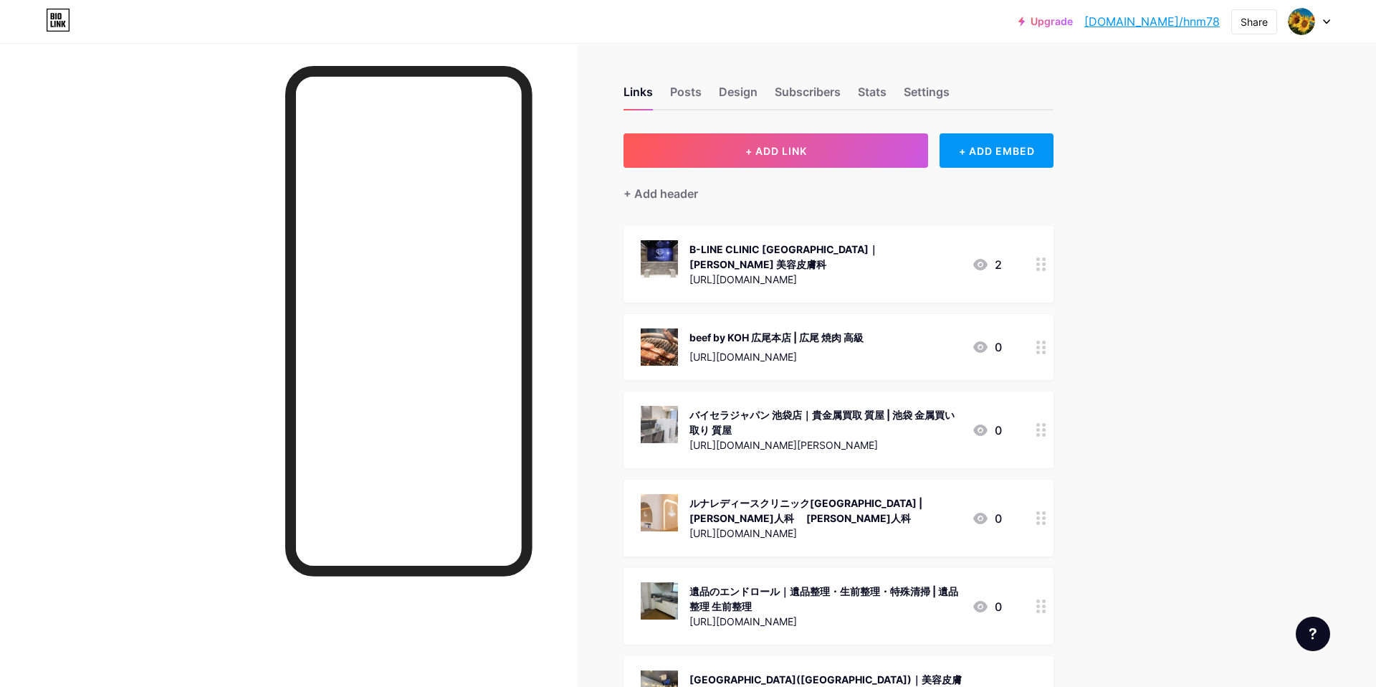
click at [1212, 20] on link "[DOMAIN_NAME]/hnm78" at bounding box center [1151, 21] width 135 height 17
click at [1319, 12] on div at bounding box center [1310, 22] width 42 height 26
click at [1264, 190] on li "Logout" at bounding box center [1241, 201] width 178 height 39
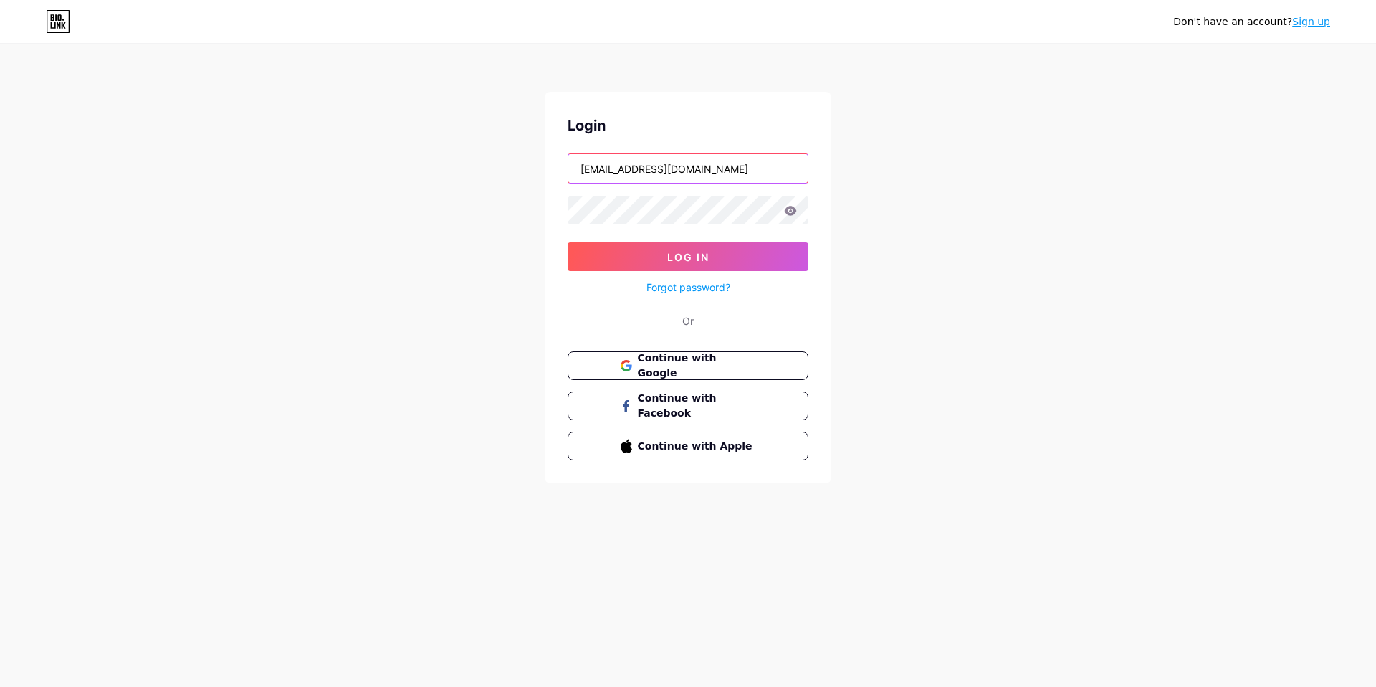
drag, startPoint x: 352, startPoint y: 155, endPoint x: 249, endPoint y: 209, distance: 116.1
click at [279, 155] on div "Don't have an account? Sign up Login [EMAIL_ADDRESS][DOMAIN_NAME] Log In Forgot…" at bounding box center [688, 264] width 1376 height 529
paste input "7"
type input "[EMAIL_ADDRESS][DOMAIN_NAME]"
click at [358, 221] on div "Don't have an account? Sign up Login kaerumaimai86+7@gmail.com Log In Forgot pa…" at bounding box center [688, 264] width 1376 height 529
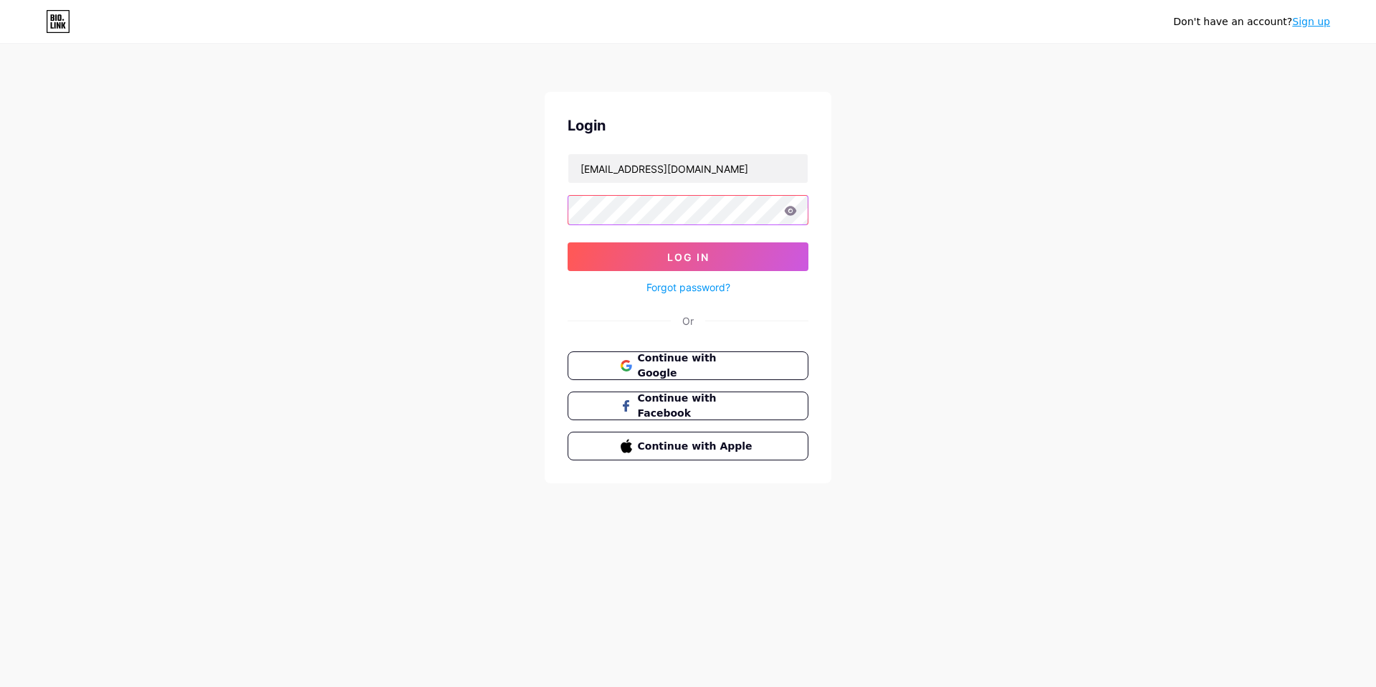
click at [517, 204] on div "Don't have an account? Sign up Login kaerumaimai86+7@gmail.com Log In Forgot pa…" at bounding box center [688, 264] width 1376 height 529
click at [576, 249] on button "Log In" at bounding box center [688, 256] width 241 height 29
